Goal: Information Seeking & Learning: Learn about a topic

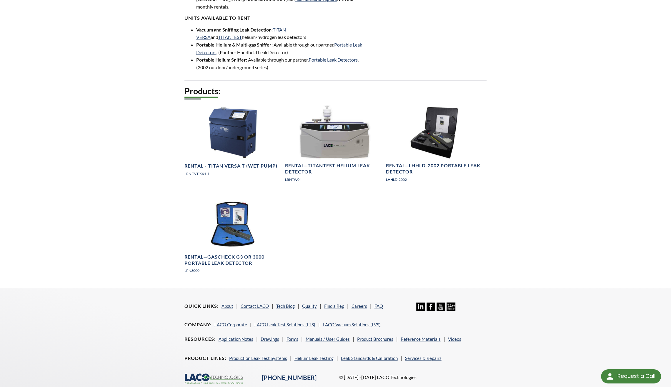
scroll to position [265, 0]
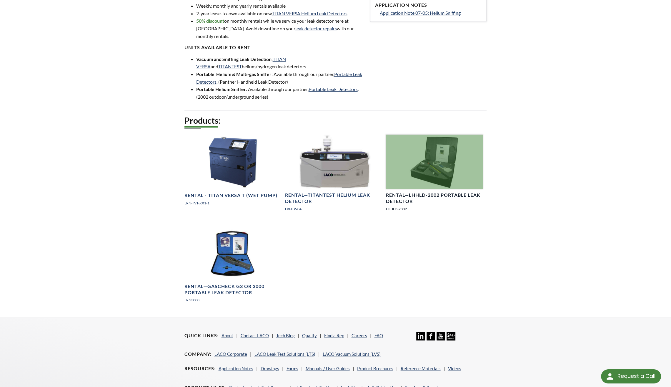
click at [432, 192] on h4 "Rental—LHHLD-2002 Portable Leak Detector" at bounding box center [434, 198] width 97 height 12
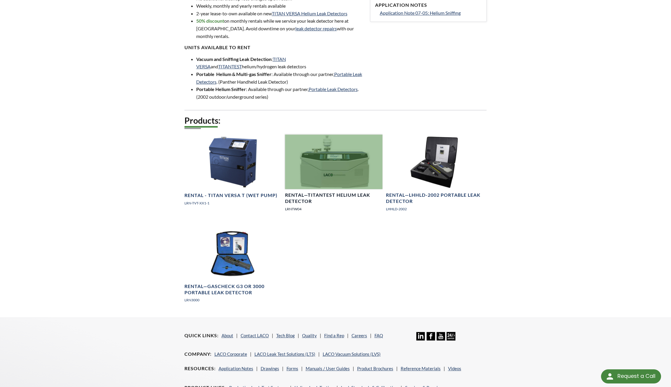
click at [332, 192] on h4 "Rental—TITANTEST Helium Leak Detector" at bounding box center [333, 198] width 97 height 12
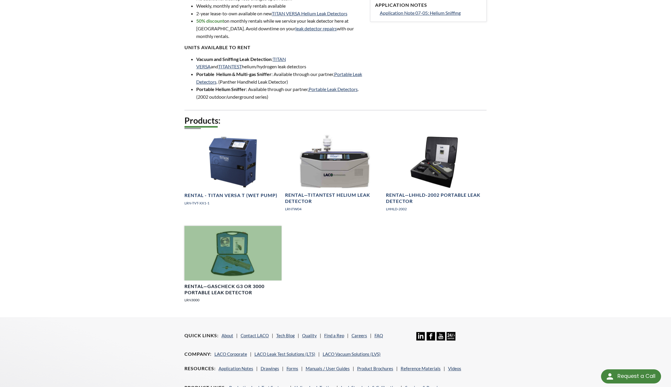
click at [207, 283] on h4 "Rental—GasCheck G3 or 3000 Portable Leak Detector" at bounding box center [232, 289] width 97 height 12
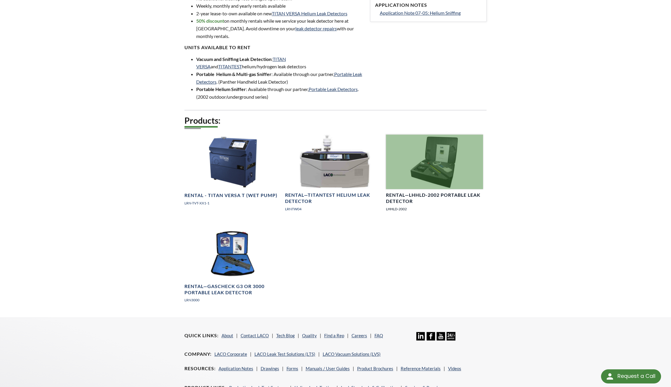
click at [412, 192] on h4 "Rental—LHHLD-2002 Portable Leak Detector" at bounding box center [434, 198] width 97 height 12
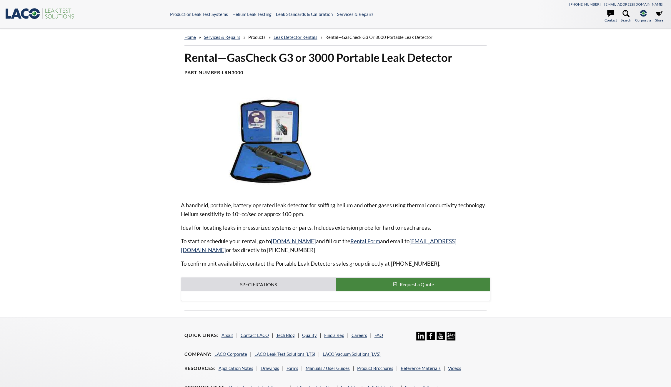
select select "Language Translate Widget"
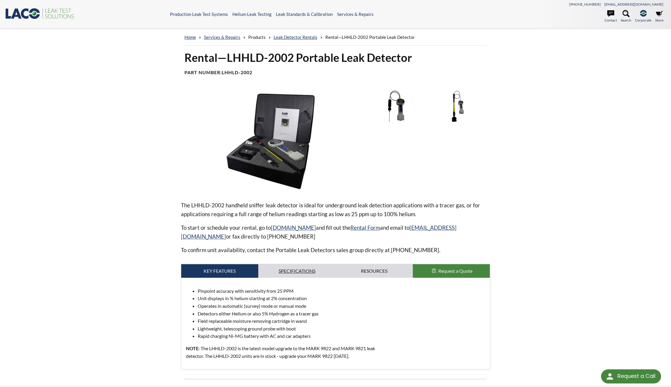
click at [295, 272] on link "Specifications" at bounding box center [296, 271] width 77 height 14
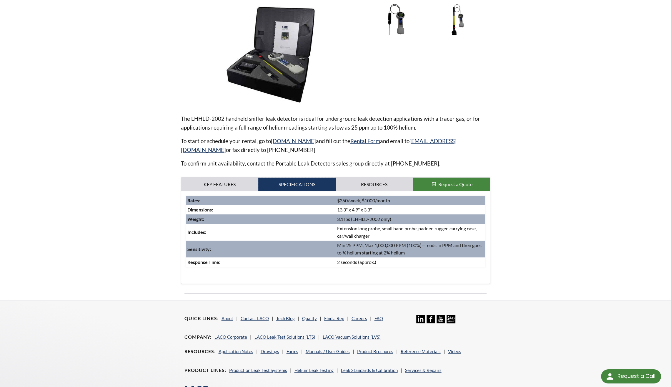
scroll to position [118, 0]
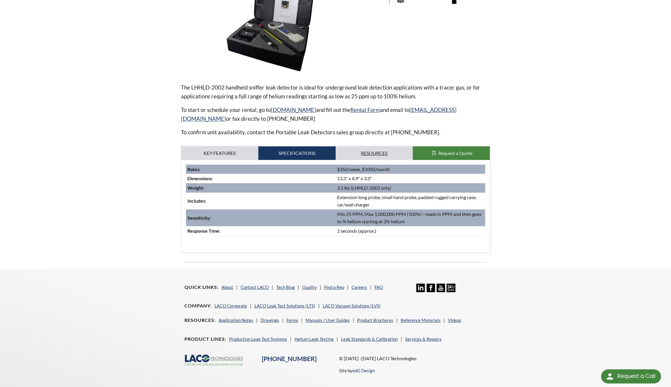
click at [379, 154] on link "Resources" at bounding box center [374, 153] width 77 height 14
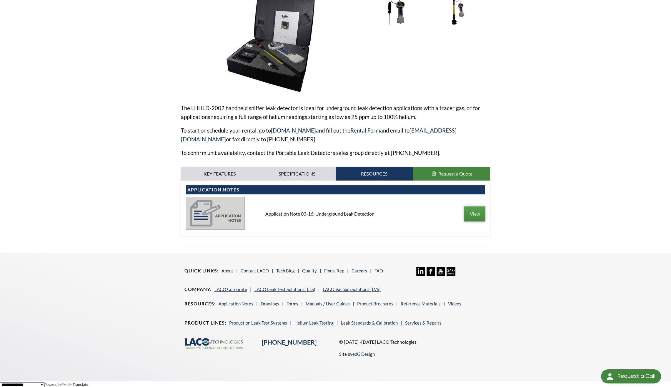
click at [471, 211] on link "View" at bounding box center [474, 213] width 21 height 15
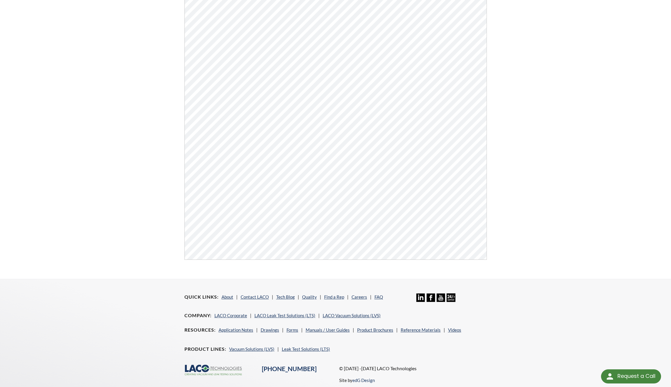
scroll to position [206, 0]
